Goal: Task Accomplishment & Management: Manage account settings

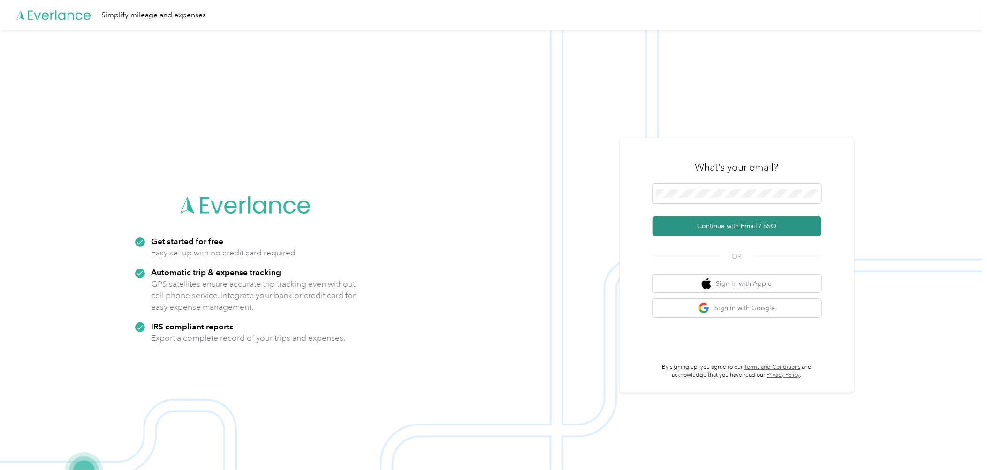
click at [726, 226] on button "Continue with Email / SSO" at bounding box center [736, 227] width 169 height 20
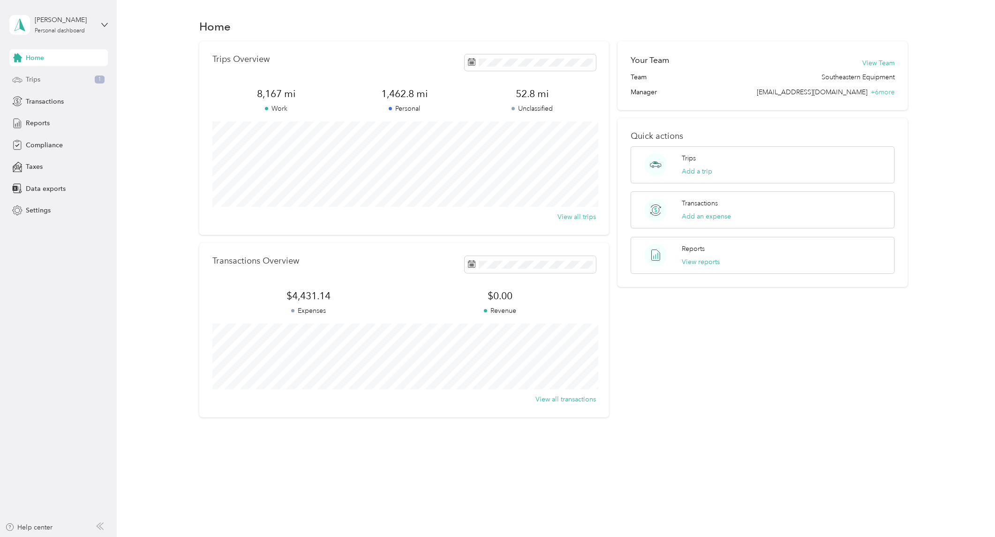
click at [40, 83] on div "Trips 1" at bounding box center [58, 79] width 98 height 17
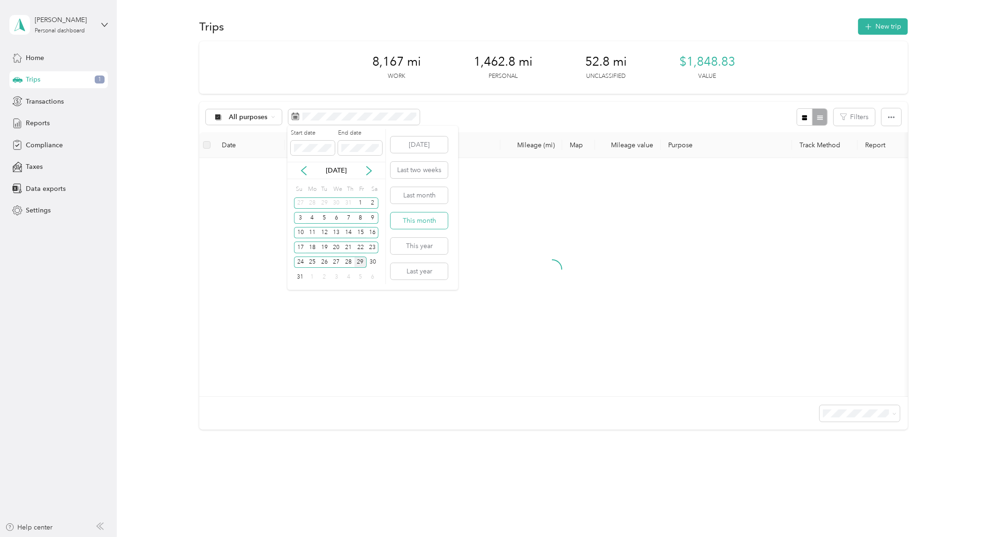
click at [406, 220] on button "This month" at bounding box center [419, 220] width 57 height 16
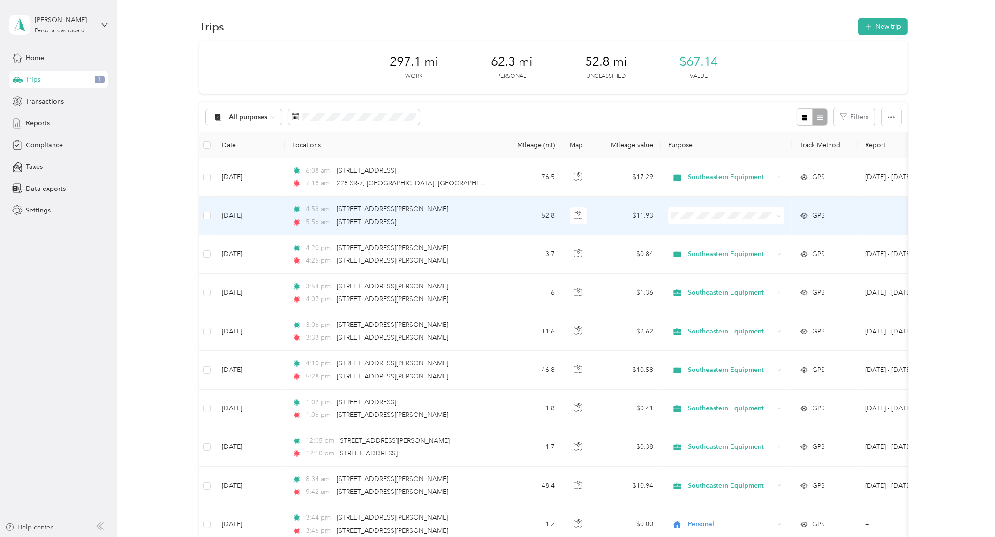
click at [780, 214] on icon at bounding box center [779, 216] width 4 height 4
click at [760, 228] on span "Southeastern Equipment" at bounding box center [734, 233] width 87 height 10
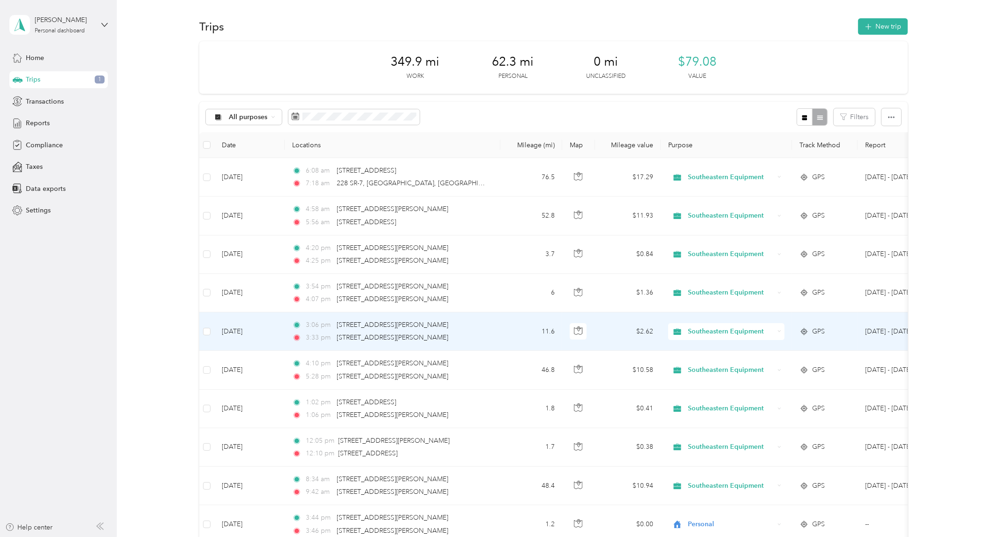
click at [780, 331] on icon at bounding box center [779, 331] width 3 height 1
click at [746, 361] on span "Personal" at bounding box center [735, 366] width 88 height 10
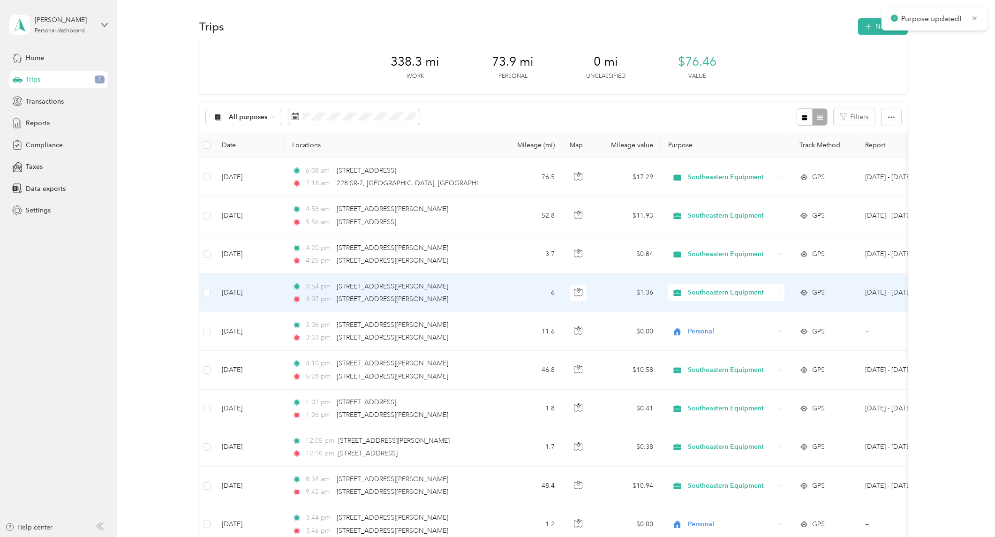
click at [778, 290] on div "Southeastern Equipment" at bounding box center [726, 292] width 116 height 17
click at [750, 323] on span "Personal" at bounding box center [735, 325] width 88 height 10
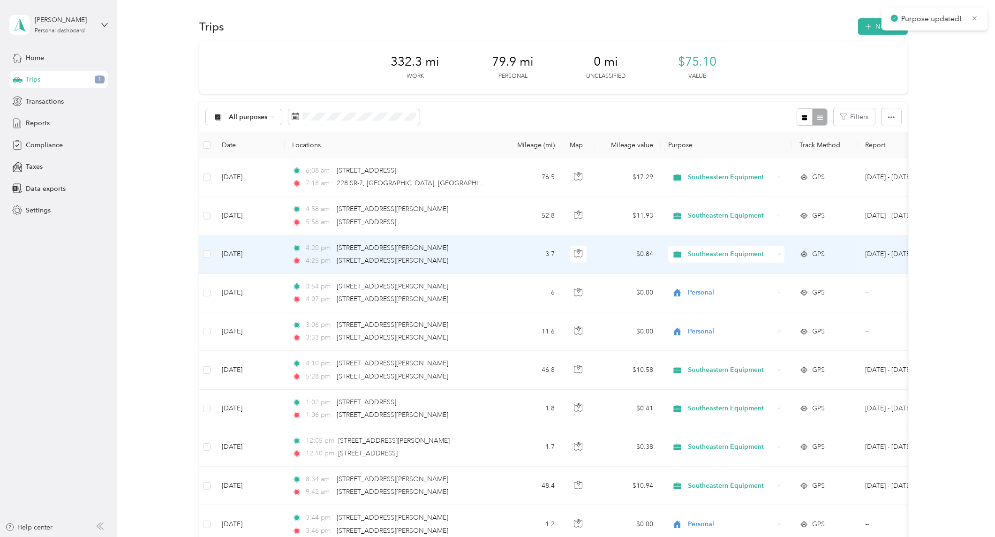
click at [777, 252] on icon at bounding box center [779, 254] width 4 height 4
click at [729, 281] on li "Personal" at bounding box center [726, 288] width 117 height 16
